Goal: Register for event/course

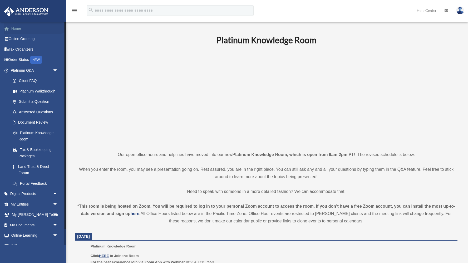
click at [16, 29] on link "Home" at bounding box center [35, 28] width 62 height 11
click at [20, 39] on link "Online Ordering" at bounding box center [35, 39] width 62 height 11
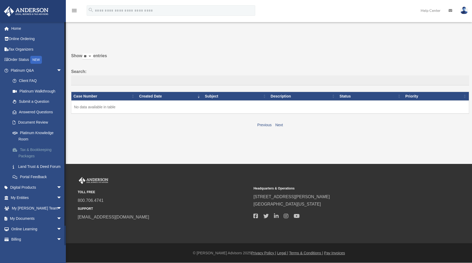
click at [40, 152] on link "Tax & Bookkeeping Packages" at bounding box center [38, 152] width 62 height 17
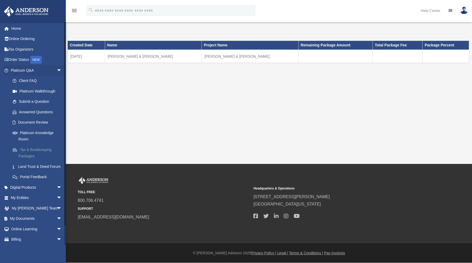
click at [23, 151] on link "Tax & Bookkeeping Packages" at bounding box center [38, 152] width 62 height 17
click at [33, 193] on link "Digital Products arrow_drop_down" at bounding box center [37, 187] width 66 height 11
click at [23, 48] on link "Tax Organizers" at bounding box center [37, 49] width 66 height 11
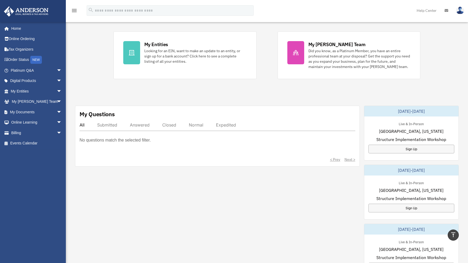
scroll to position [95, 0]
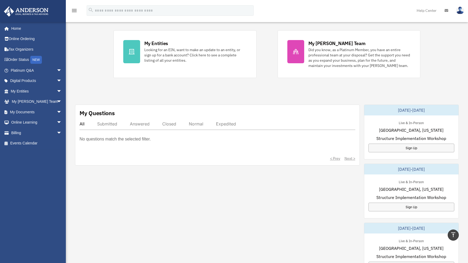
click at [83, 124] on div "All" at bounding box center [82, 123] width 5 height 5
click at [102, 140] on p "No questions match the selected filter." at bounding box center [115, 138] width 71 height 7
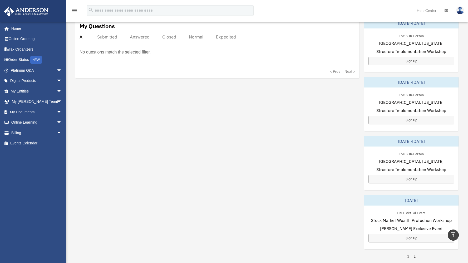
scroll to position [180, 0]
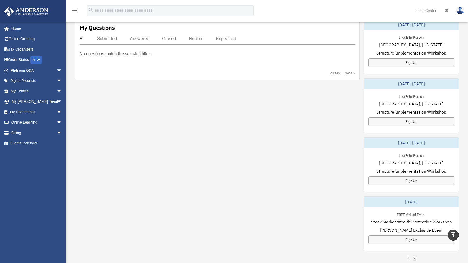
click at [92, 29] on div "My Questions" at bounding box center [97, 28] width 35 height 8
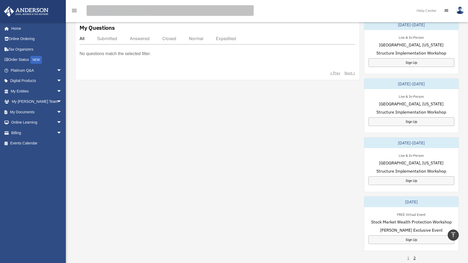
click at [107, 9] on input "search" at bounding box center [170, 10] width 167 height 11
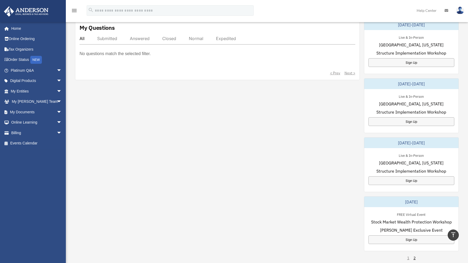
click at [94, 55] on p "No questions match the selected filter." at bounding box center [115, 53] width 71 height 7
click at [194, 38] on div "Normal" at bounding box center [196, 38] width 14 height 5
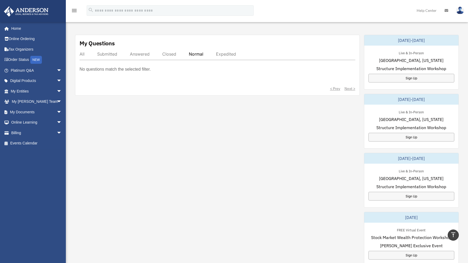
scroll to position [136, 0]
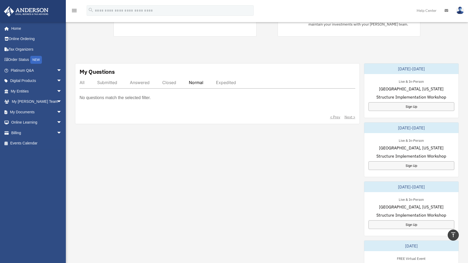
click at [410, 187] on div "August 21-22, 2025" at bounding box center [411, 187] width 94 height 11
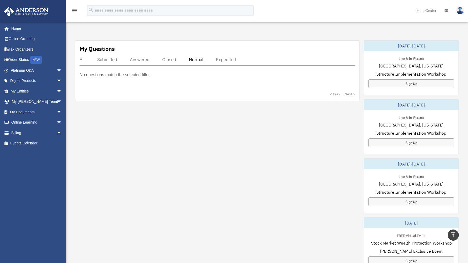
scroll to position [159, 0]
click at [410, 203] on div "Sign Up" at bounding box center [412, 202] width 86 height 9
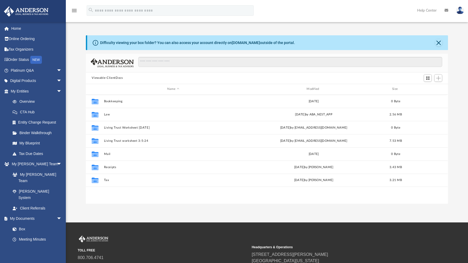
scroll to position [116, 358]
click at [15, 28] on link "Home" at bounding box center [37, 28] width 66 height 11
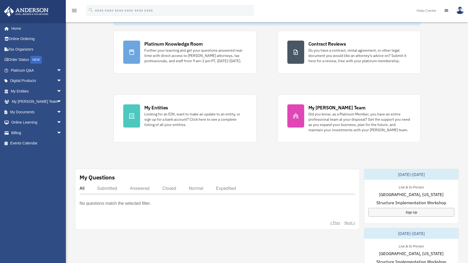
scroll to position [19, 0]
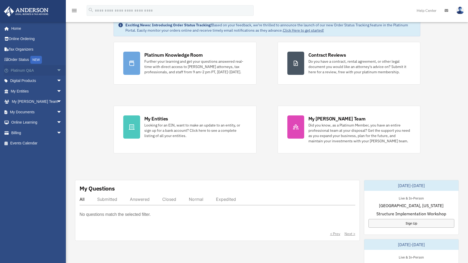
click at [30, 70] on link "Platinum Q&A arrow_drop_down" at bounding box center [37, 70] width 66 height 11
click at [57, 70] on span "arrow_drop_down" at bounding box center [62, 70] width 11 height 11
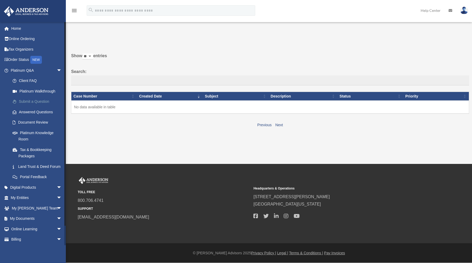
click at [41, 101] on link "Submit a Question" at bounding box center [38, 101] width 62 height 11
click at [44, 110] on link "Answered Questions" at bounding box center [38, 112] width 62 height 11
click at [38, 132] on link "Platinum Knowledge Room" at bounding box center [38, 136] width 62 height 17
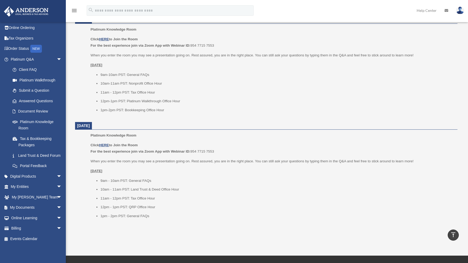
scroll to position [526, 0]
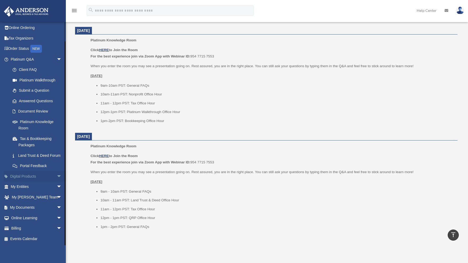
click at [30, 175] on link "Digital Products arrow_drop_down" at bounding box center [37, 176] width 66 height 11
click at [25, 185] on link "My Entities arrow_drop_down" at bounding box center [37, 187] width 66 height 11
click at [25, 184] on link "My Entities arrow_drop_down" at bounding box center [37, 187] width 66 height 11
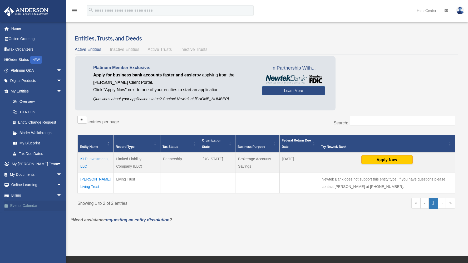
click at [25, 206] on link "Events Calendar" at bounding box center [37, 206] width 66 height 11
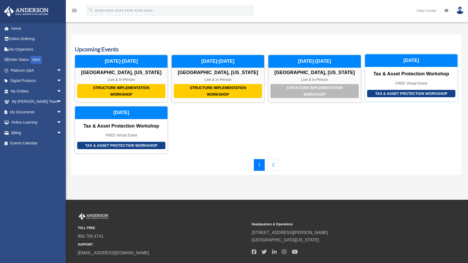
click at [416, 92] on div "Tax & Asset Protection Workshop" at bounding box center [411, 94] width 88 height 8
